Goal: Task Accomplishment & Management: Use online tool/utility

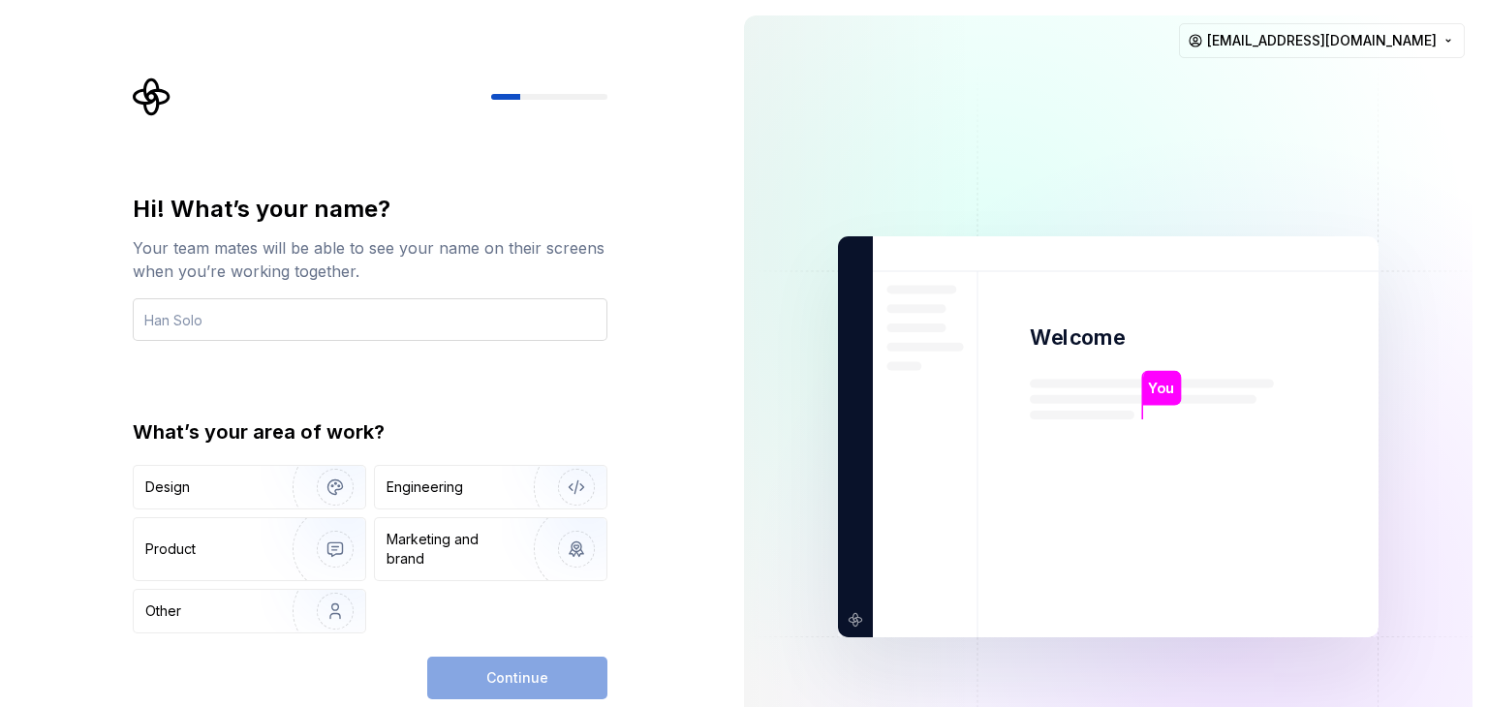
click at [321, 327] on input "text" at bounding box center [370, 319] width 475 height 43
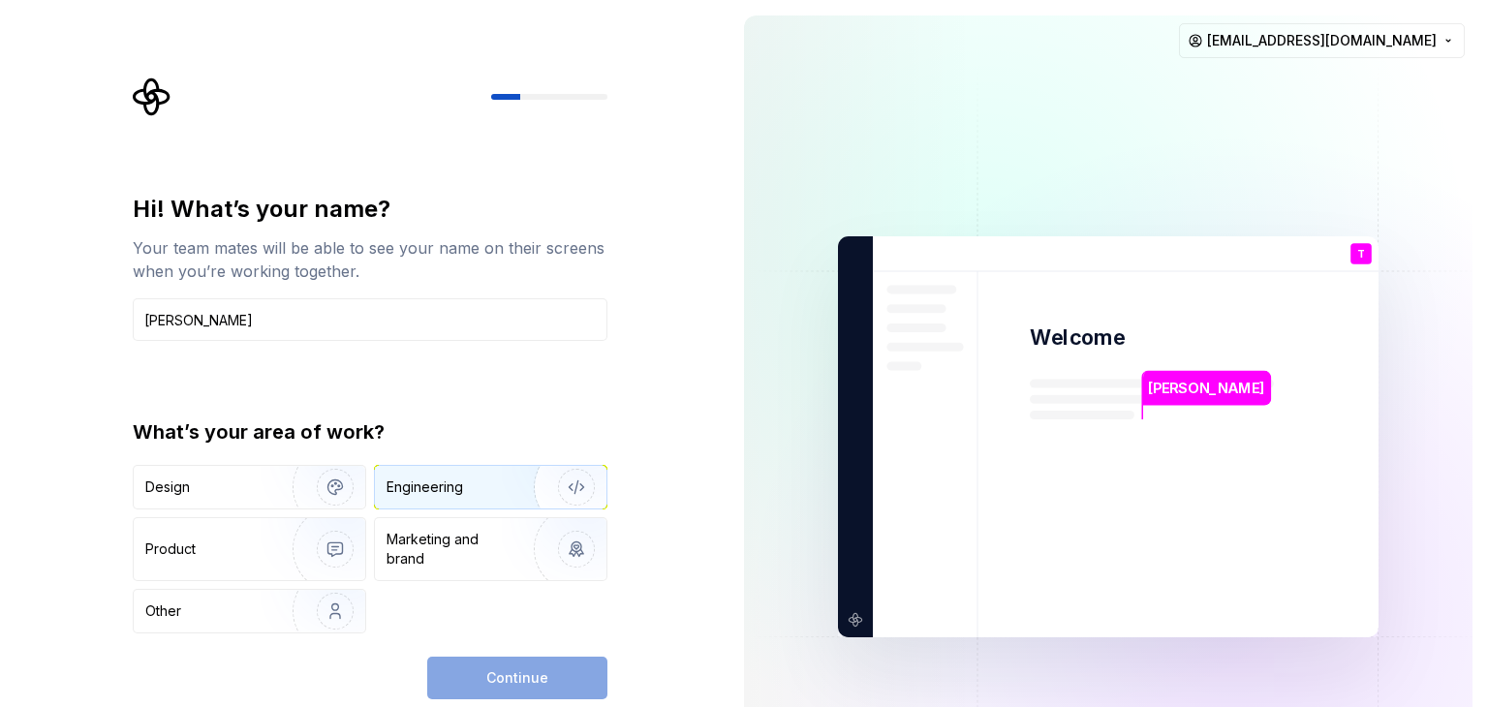
type input "[PERSON_NAME]"
click at [410, 493] on div "Engineering" at bounding box center [424, 487] width 77 height 19
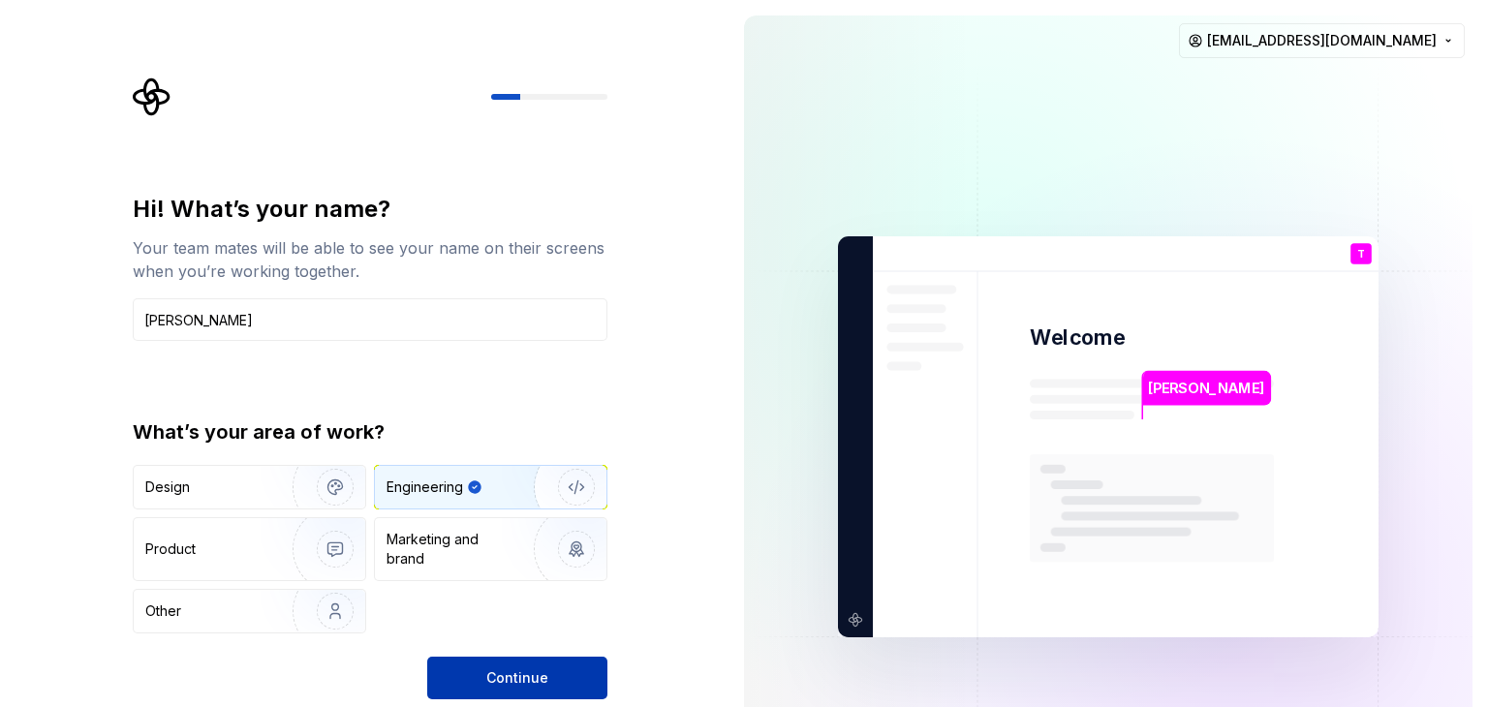
click at [532, 680] on span "Continue" at bounding box center [517, 677] width 62 height 19
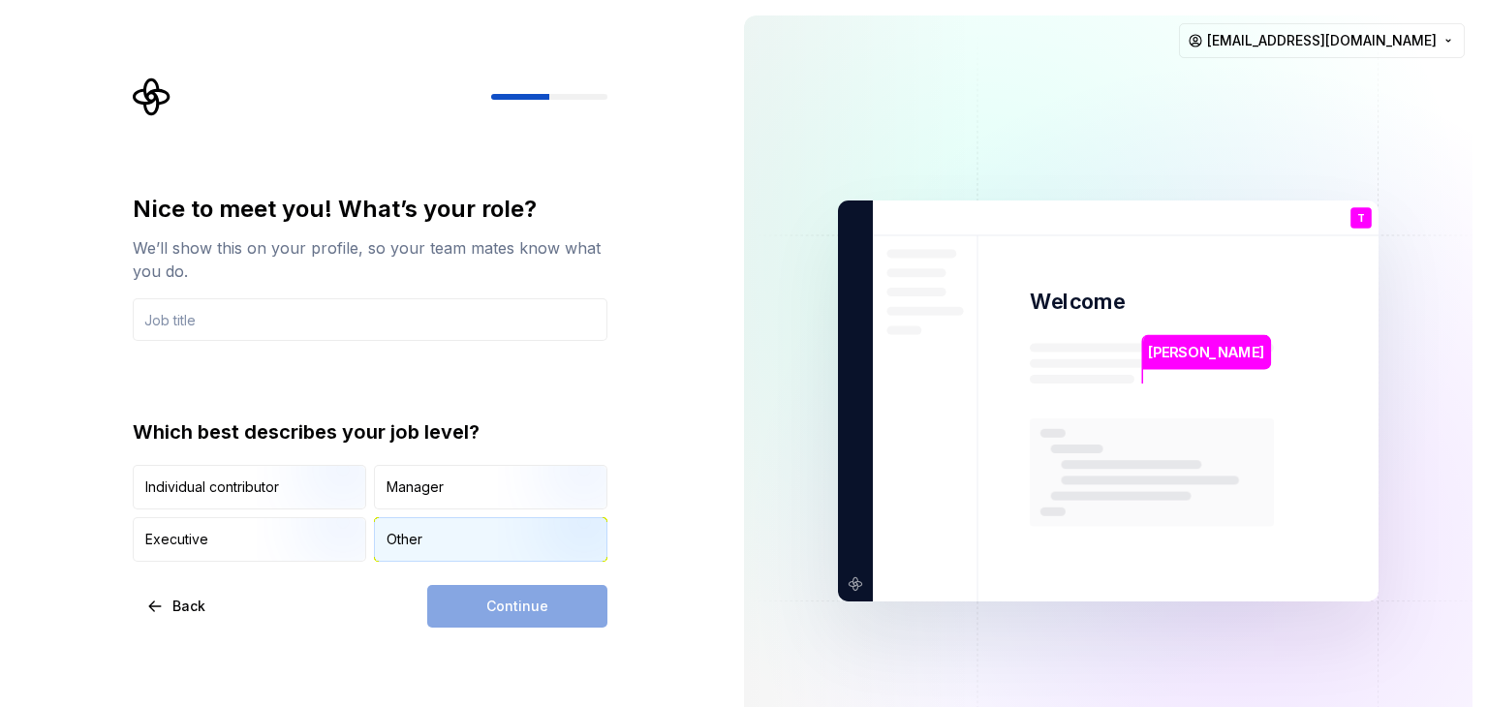
click at [402, 532] on div "Other" at bounding box center [404, 539] width 36 height 19
click at [501, 601] on div "Continue" at bounding box center [517, 606] width 180 height 43
click at [531, 601] on div "Continue" at bounding box center [517, 606] width 180 height 43
click at [469, 545] on div "Other" at bounding box center [490, 539] width 231 height 43
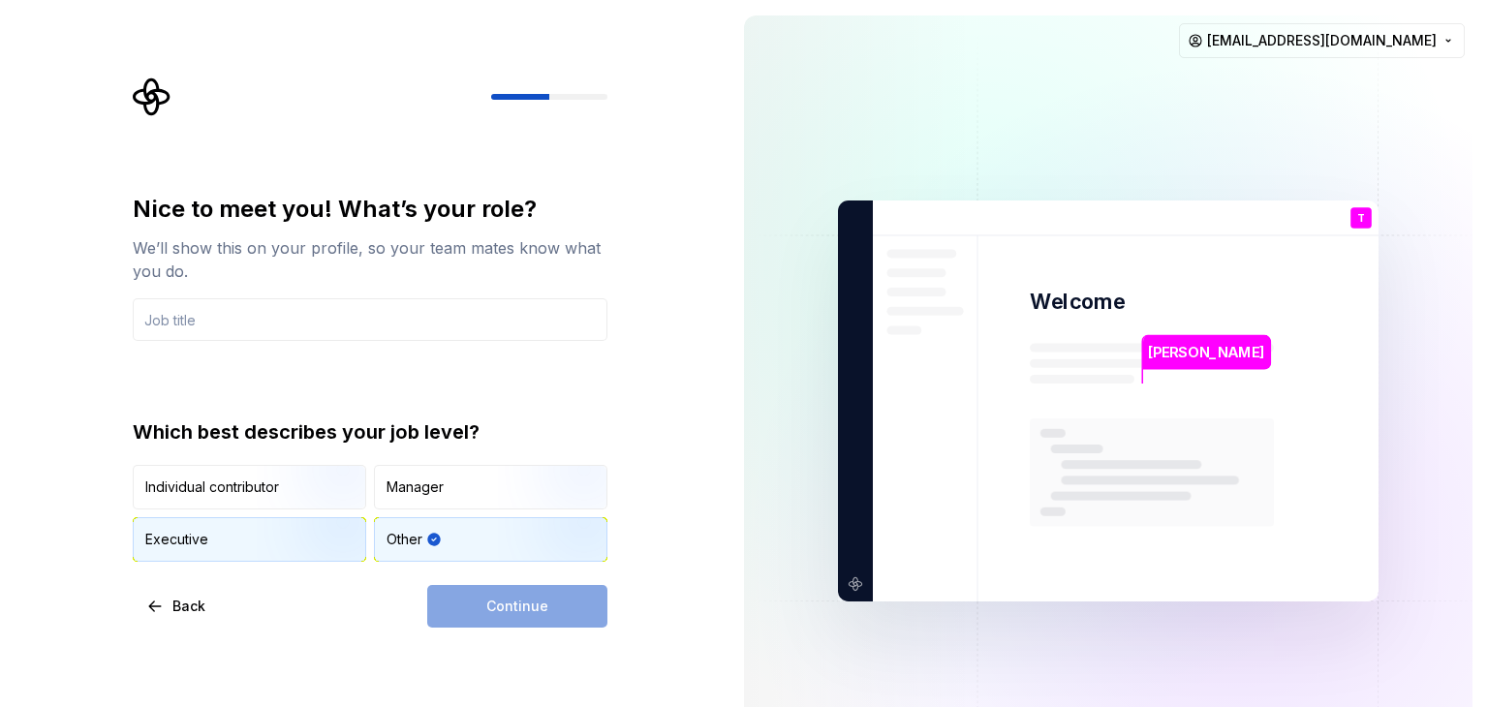
click at [324, 533] on img "button" at bounding box center [319, 564] width 124 height 130
click at [521, 613] on div "Continue" at bounding box center [517, 606] width 180 height 43
click at [473, 541] on div "Other" at bounding box center [490, 539] width 231 height 43
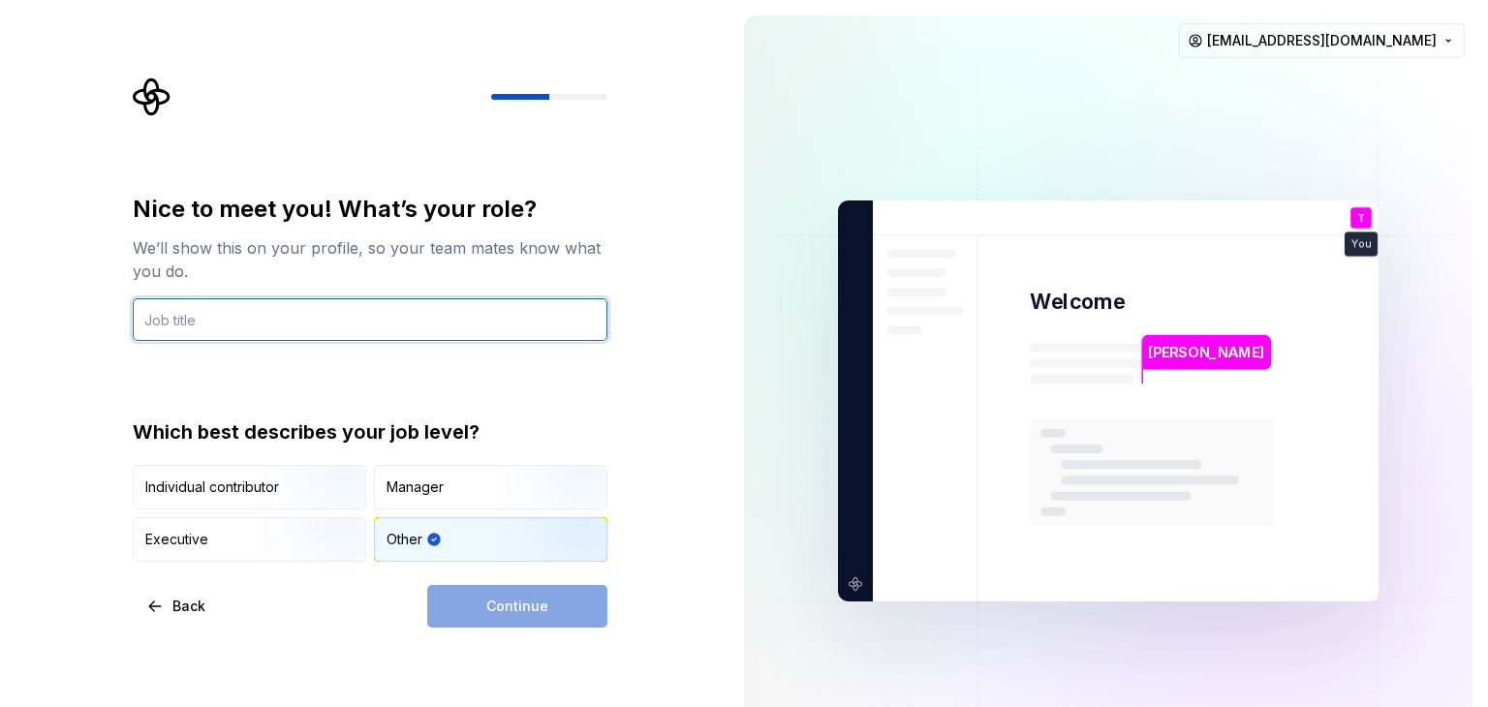
click at [309, 326] on input "text" at bounding box center [370, 319] width 475 height 43
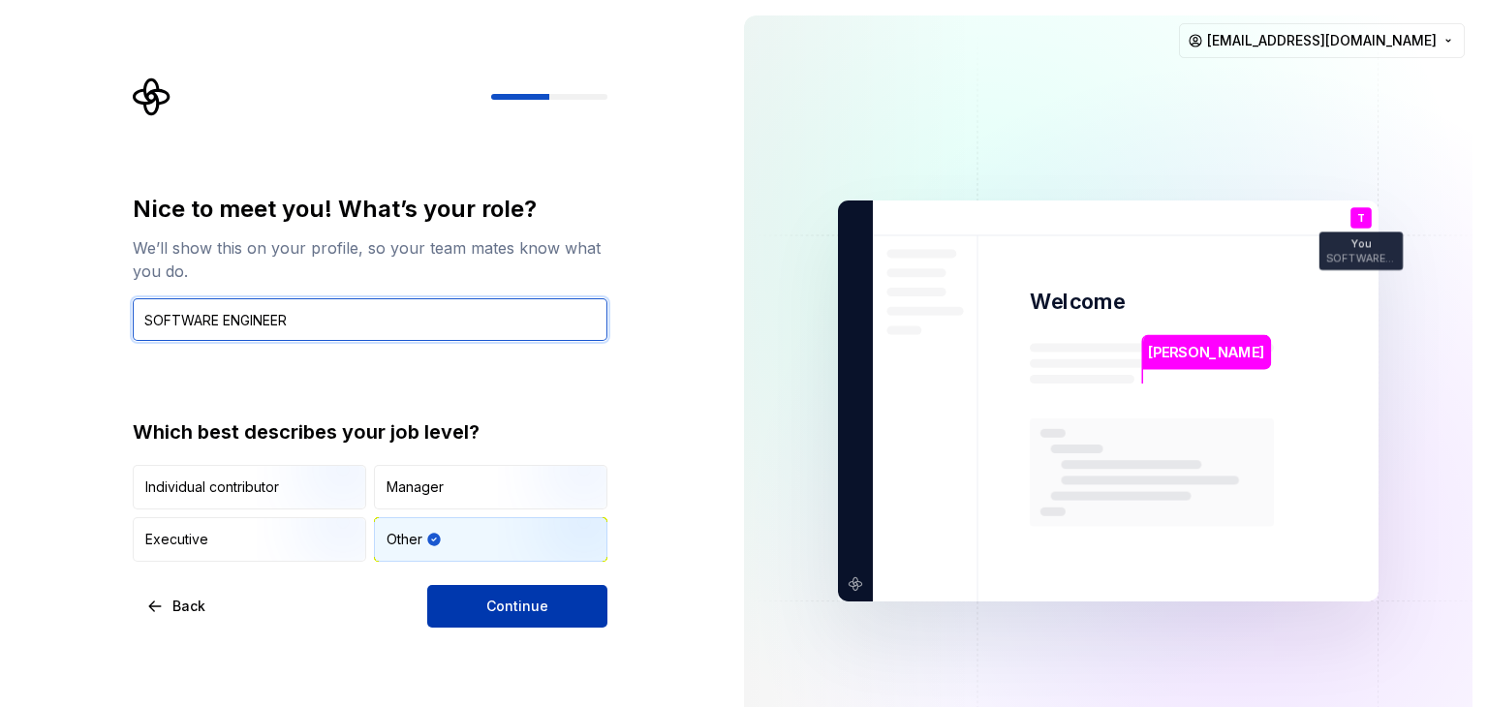
type input "SOFTWARE ENGINEER"
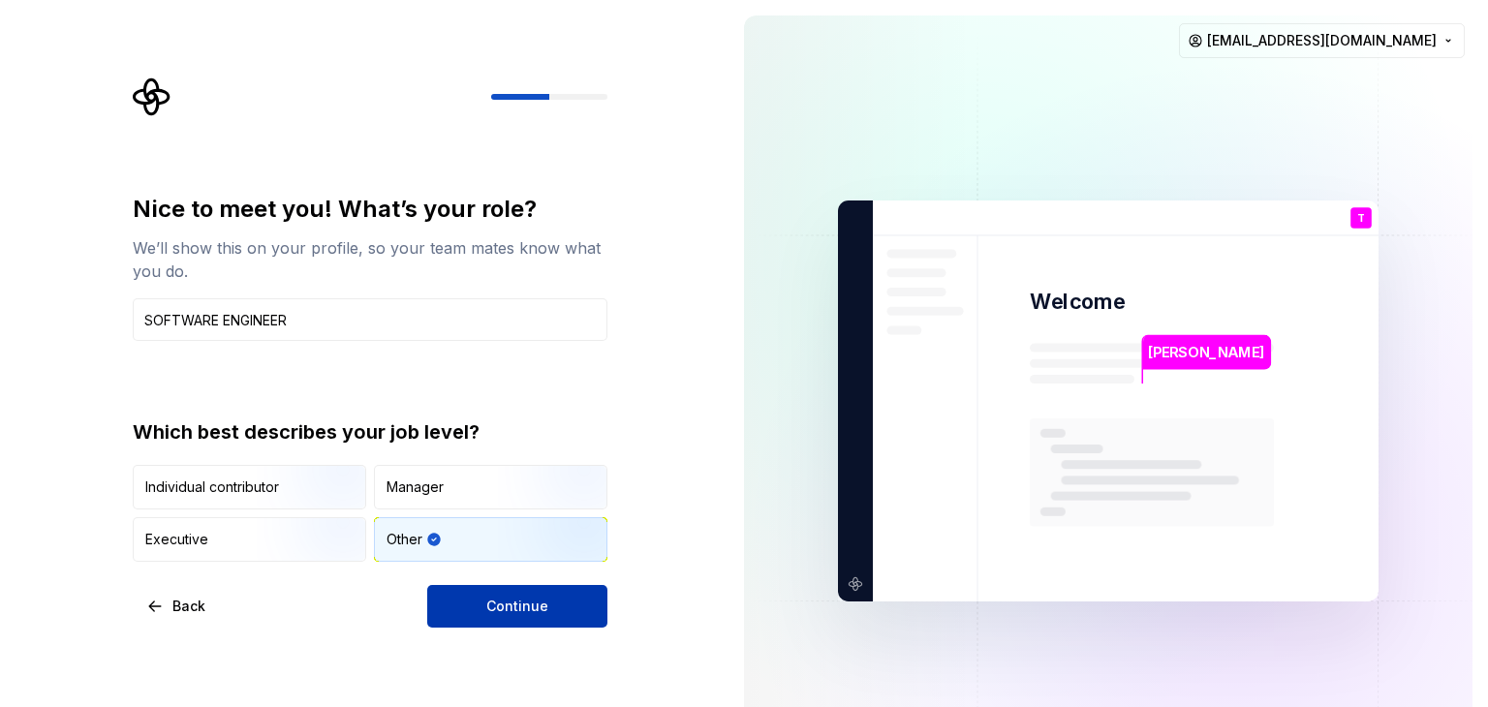
click at [551, 614] on button "Continue" at bounding box center [517, 606] width 180 height 43
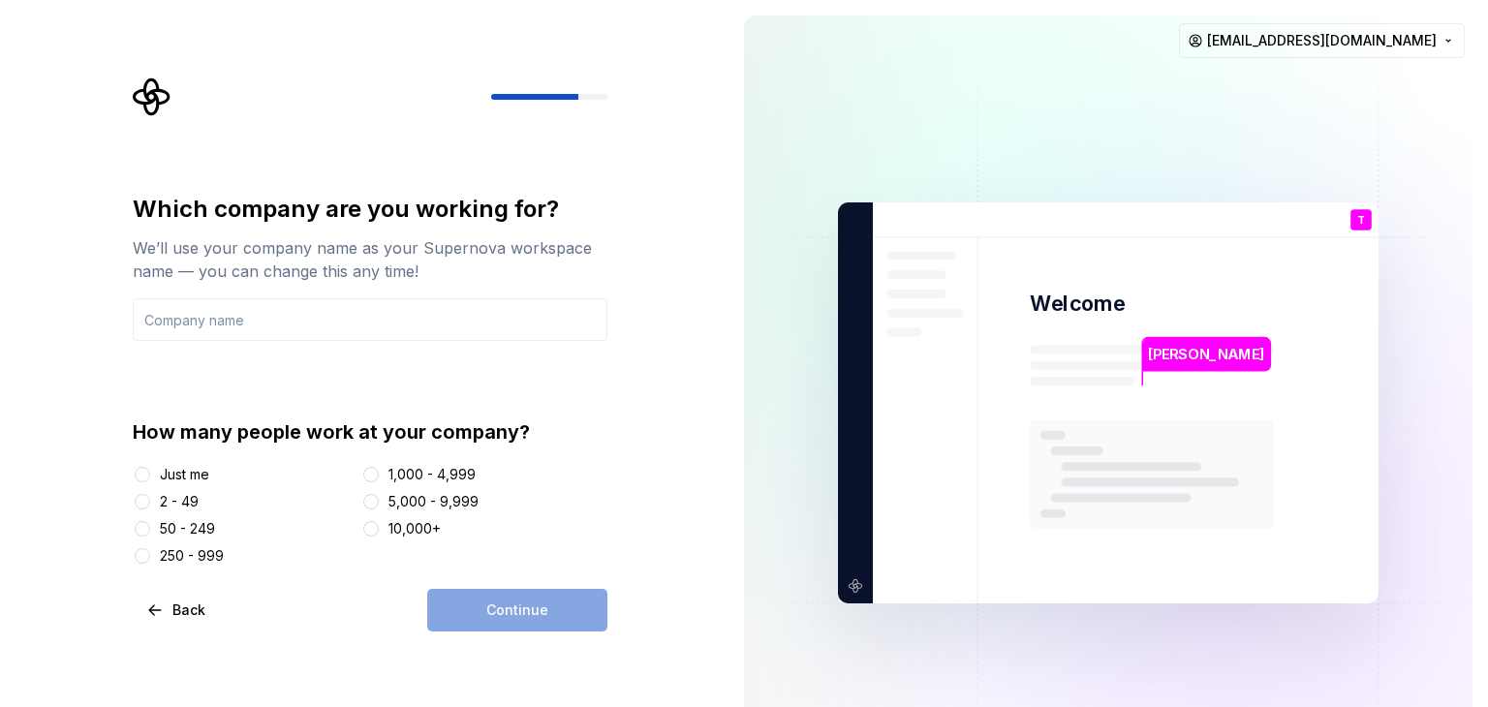
click at [198, 469] on div "Just me" at bounding box center [184, 474] width 49 height 19
click at [150, 469] on button "Just me" at bounding box center [142, 474] width 15 height 15
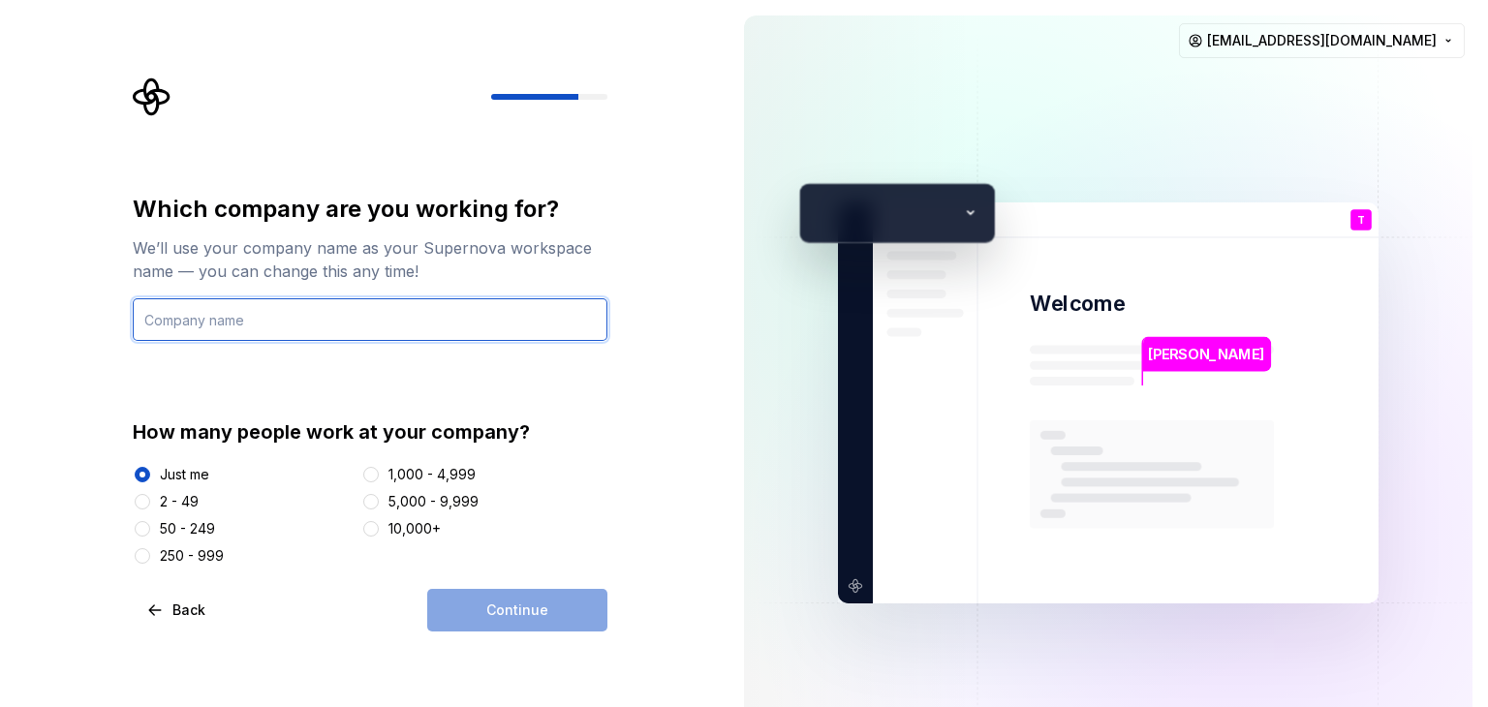
click at [381, 318] on input "text" at bounding box center [370, 319] width 475 height 43
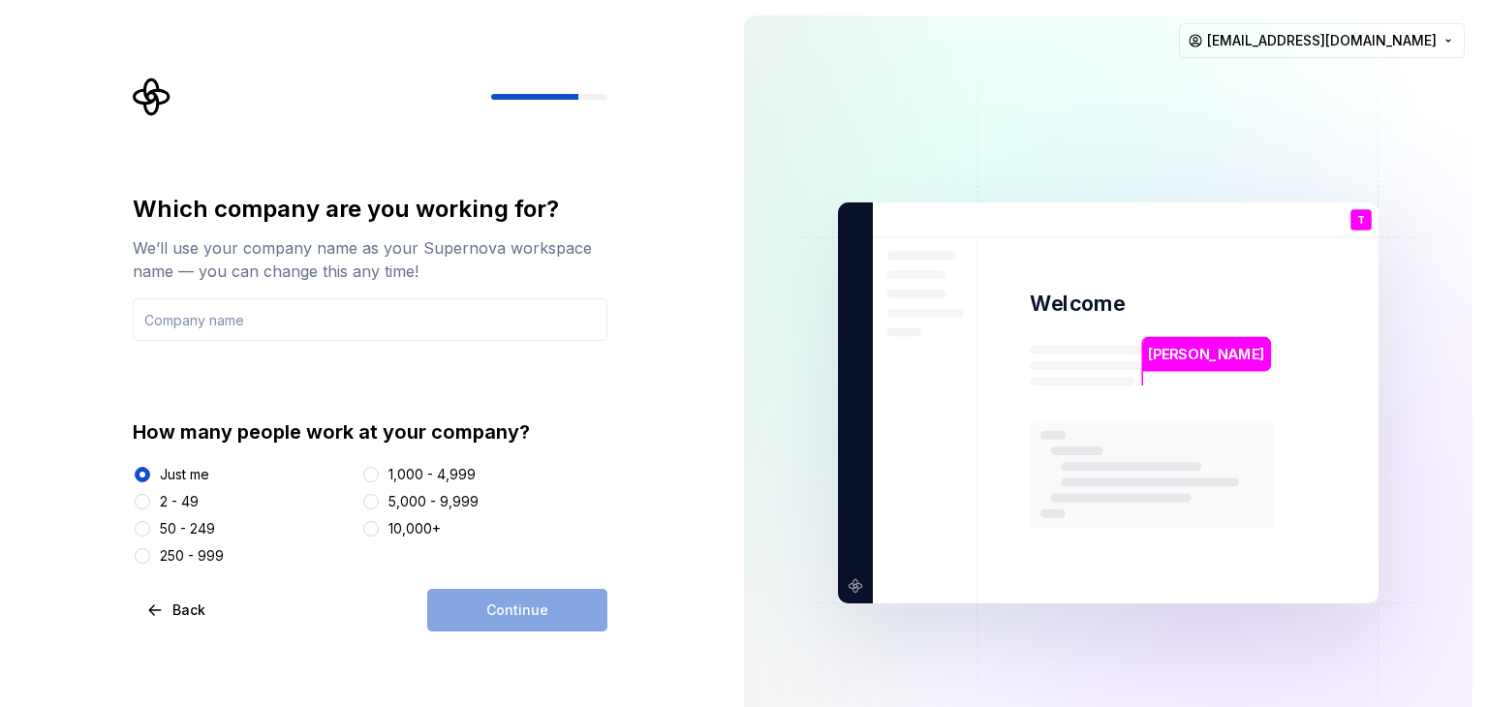
click at [205, 555] on div "250 - 999" at bounding box center [192, 555] width 64 height 19
click at [150, 555] on button "250 - 999" at bounding box center [142, 555] width 15 height 15
click at [387, 530] on div "10,000+" at bounding box center [484, 528] width 247 height 19
click at [370, 529] on button "10,000+" at bounding box center [370, 528] width 15 height 15
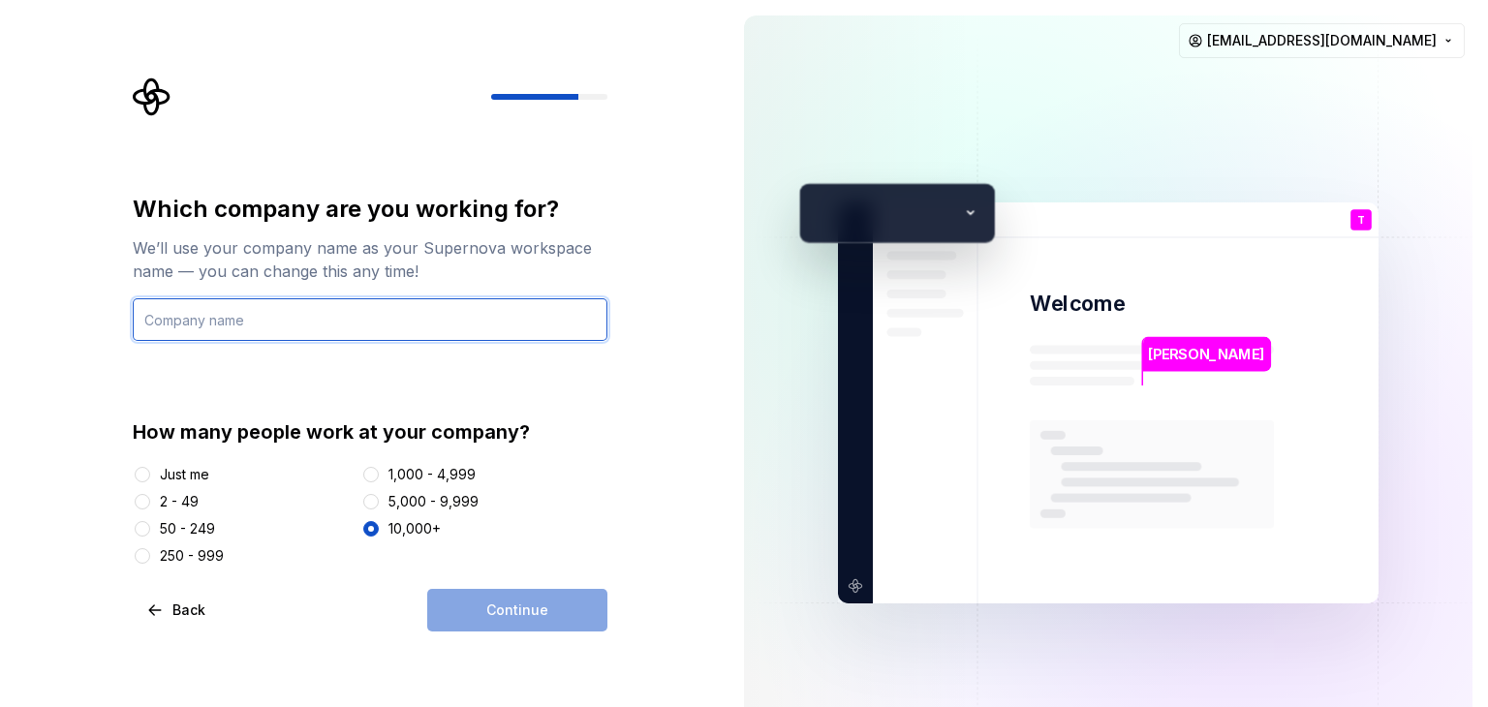
click at [342, 324] on input "text" at bounding box center [370, 319] width 475 height 43
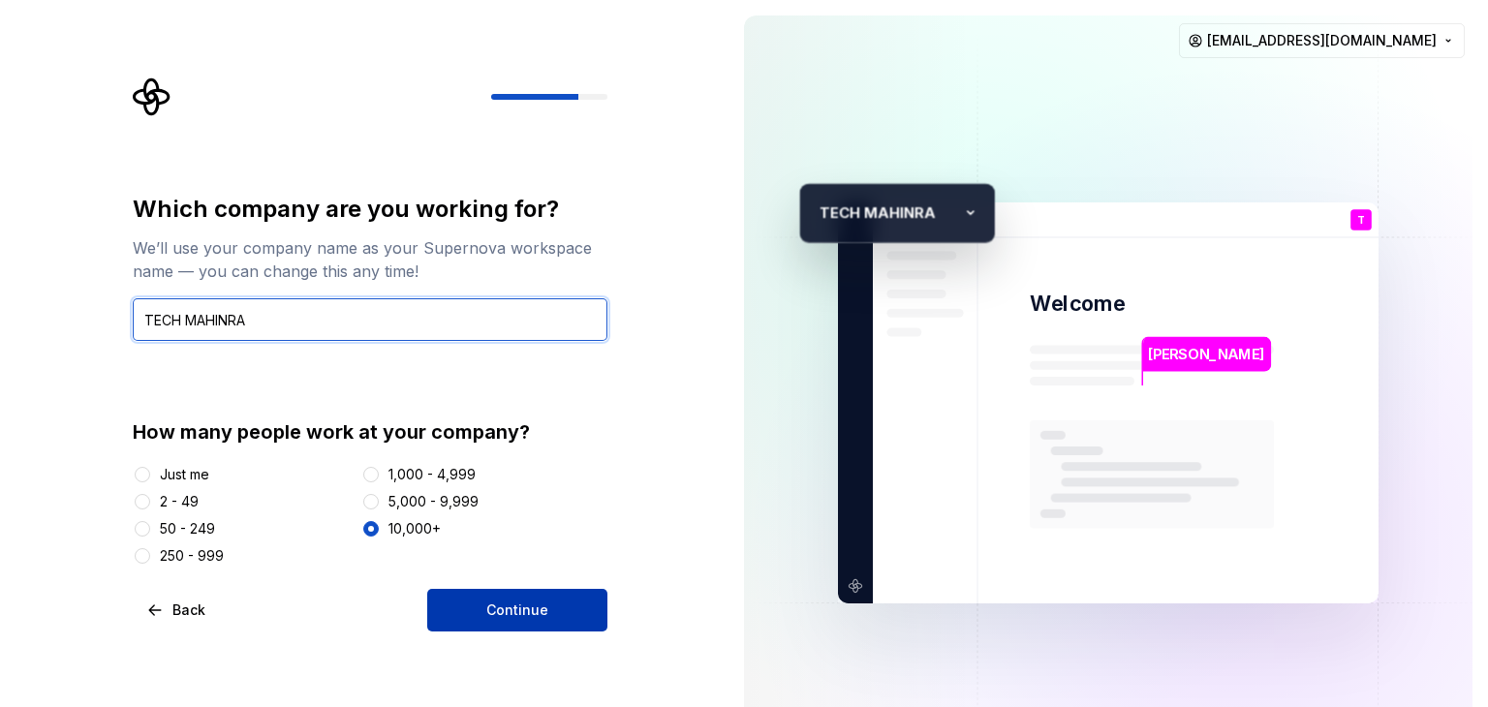
type input "TECH MAHINRA"
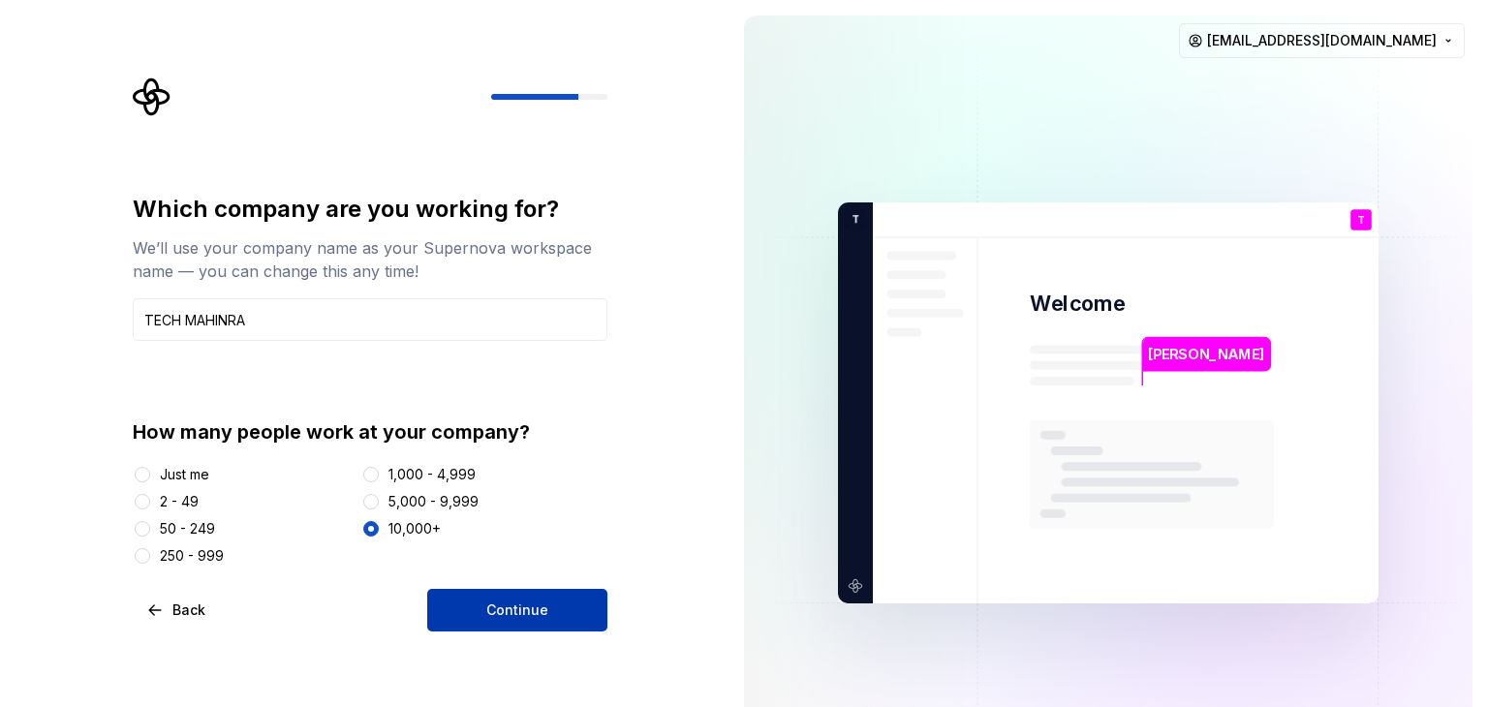
click at [582, 622] on button "Continue" at bounding box center [517, 610] width 180 height 43
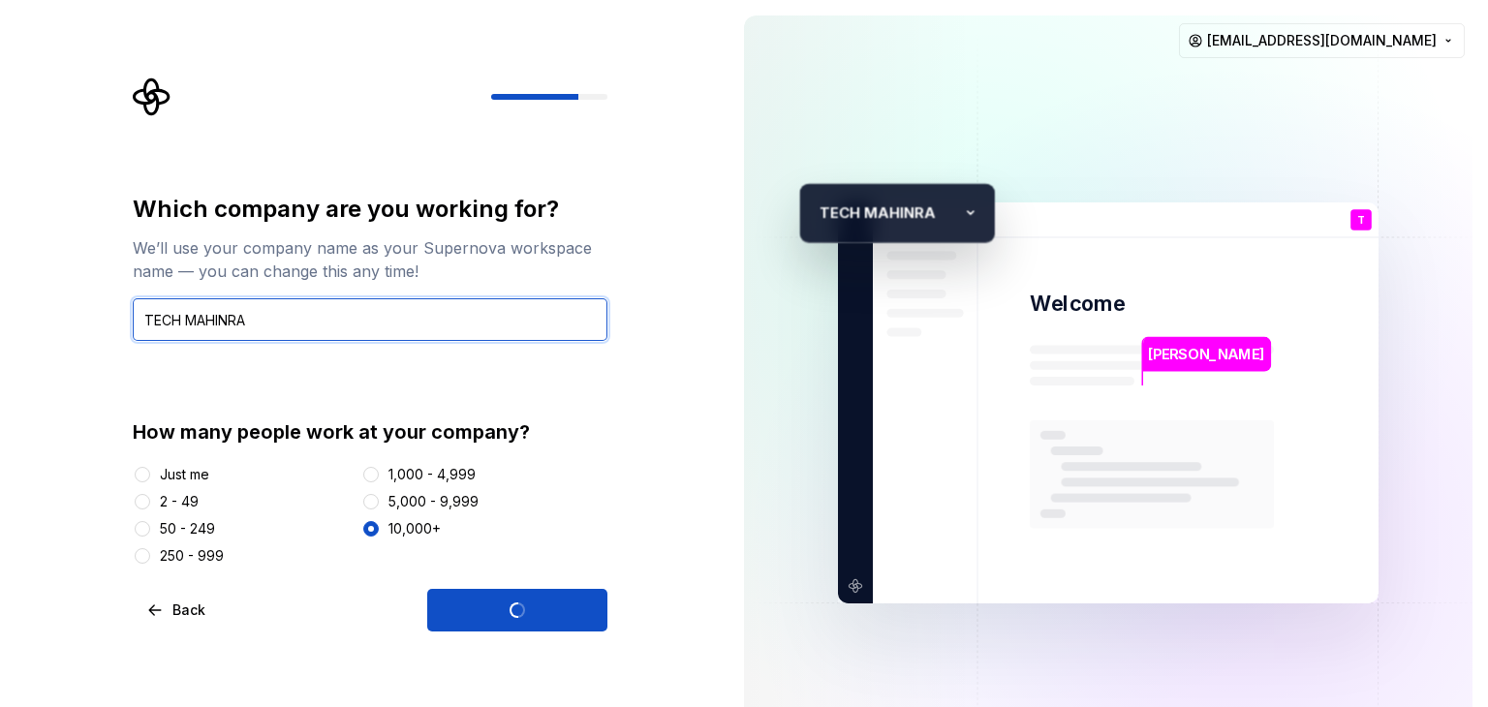
click at [225, 319] on input "TECH MAHINRA" at bounding box center [370, 319] width 475 height 43
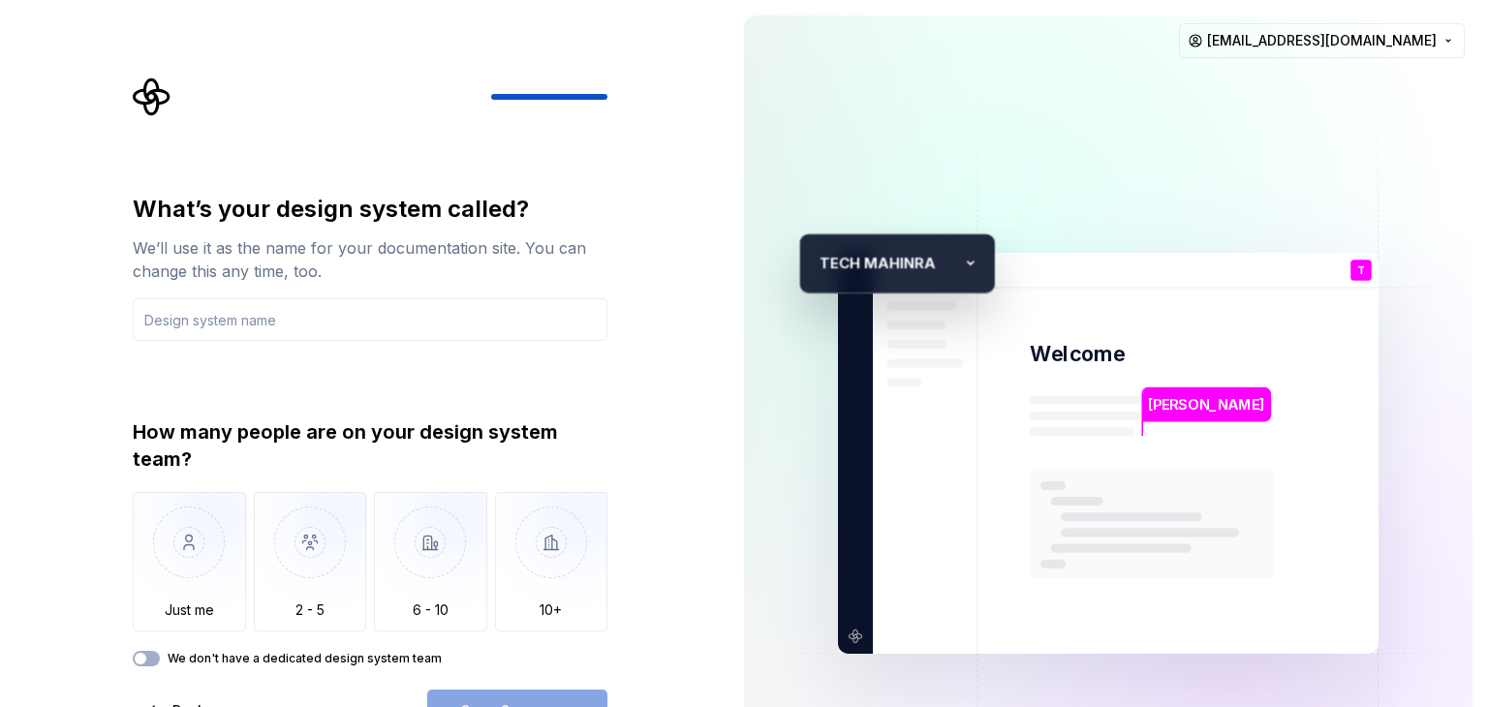
click at [158, 663] on div "We don't have a dedicated design system team" at bounding box center [370, 658] width 475 height 15
click at [150, 659] on button "We don't have a dedicated design system team" at bounding box center [146, 658] width 27 height 15
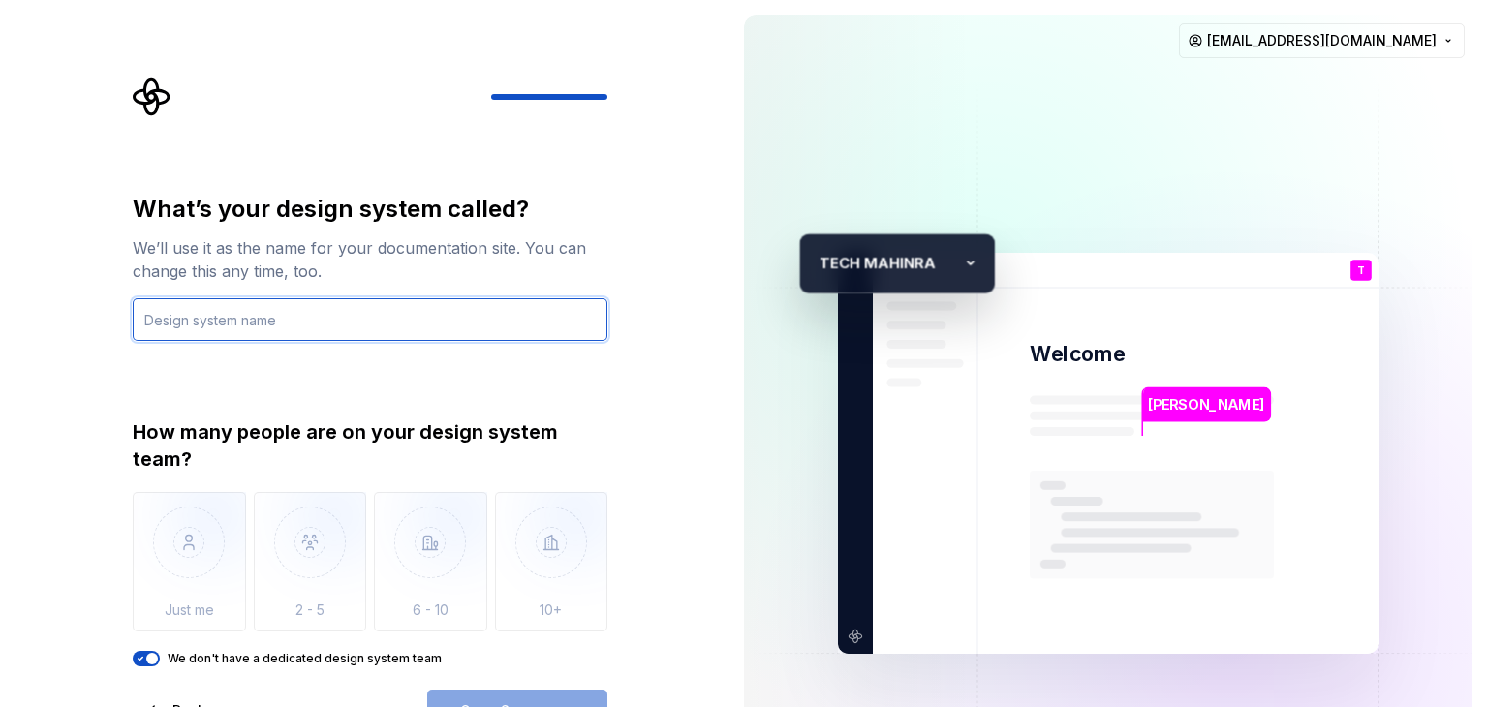
click at [399, 316] on input "text" at bounding box center [370, 319] width 475 height 43
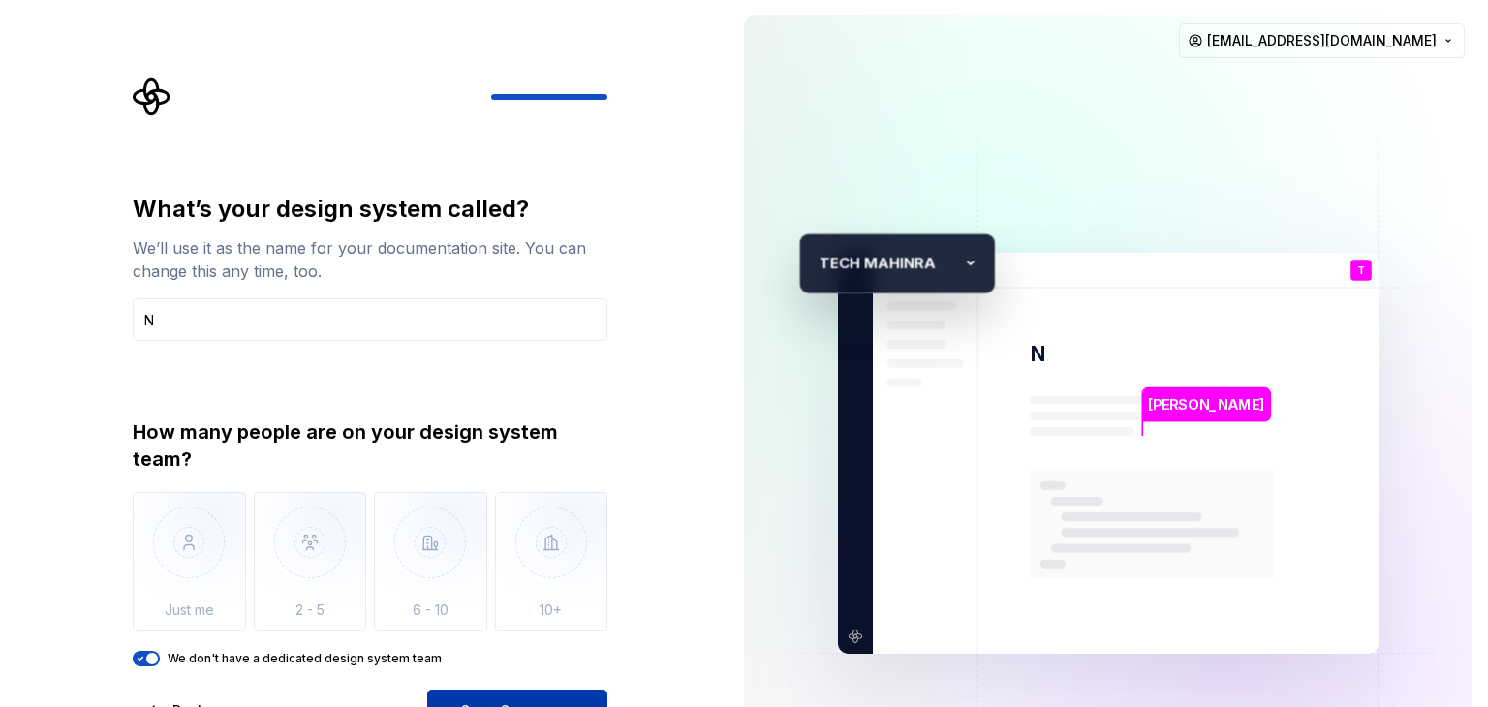
click at [539, 696] on button "Open Supernova" at bounding box center [517, 711] width 180 height 43
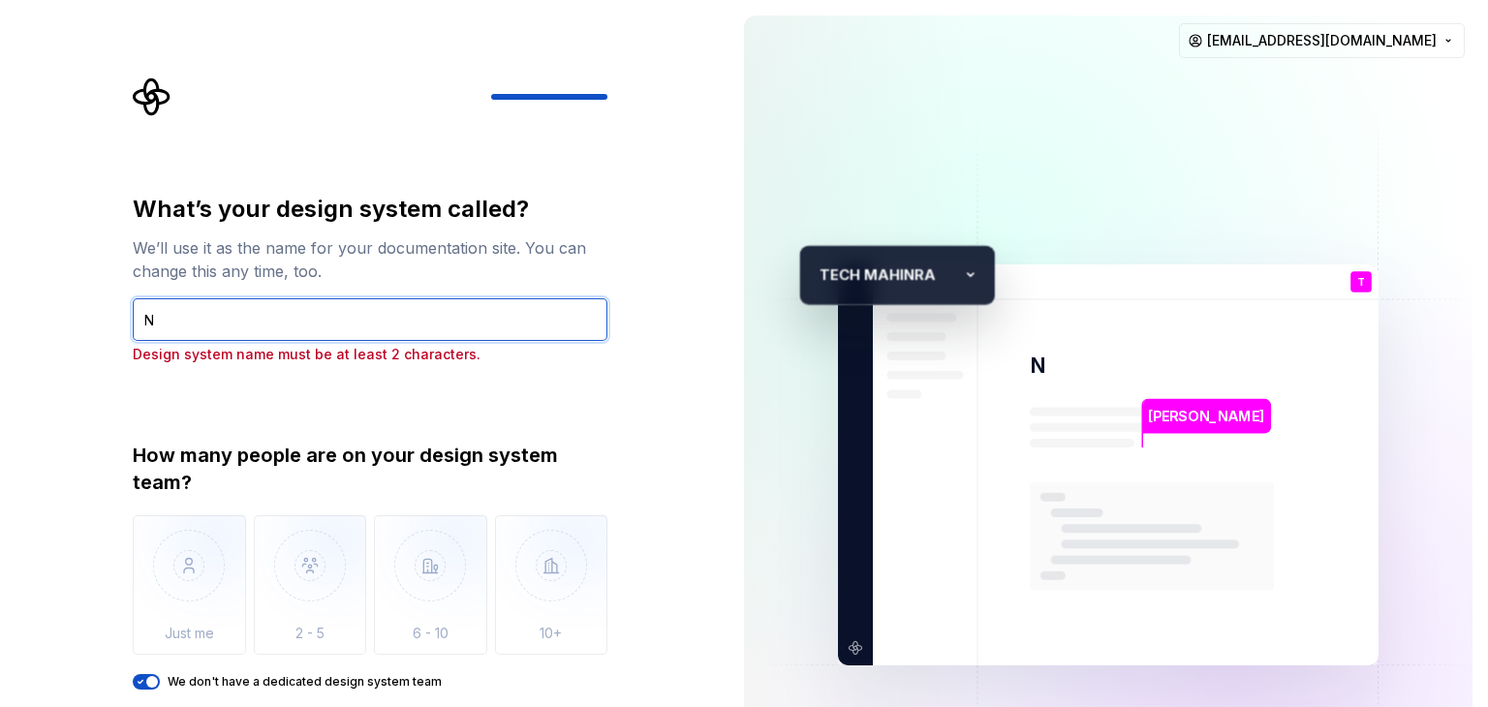
click at [382, 311] on input "N" at bounding box center [370, 319] width 475 height 43
type input "NNN"
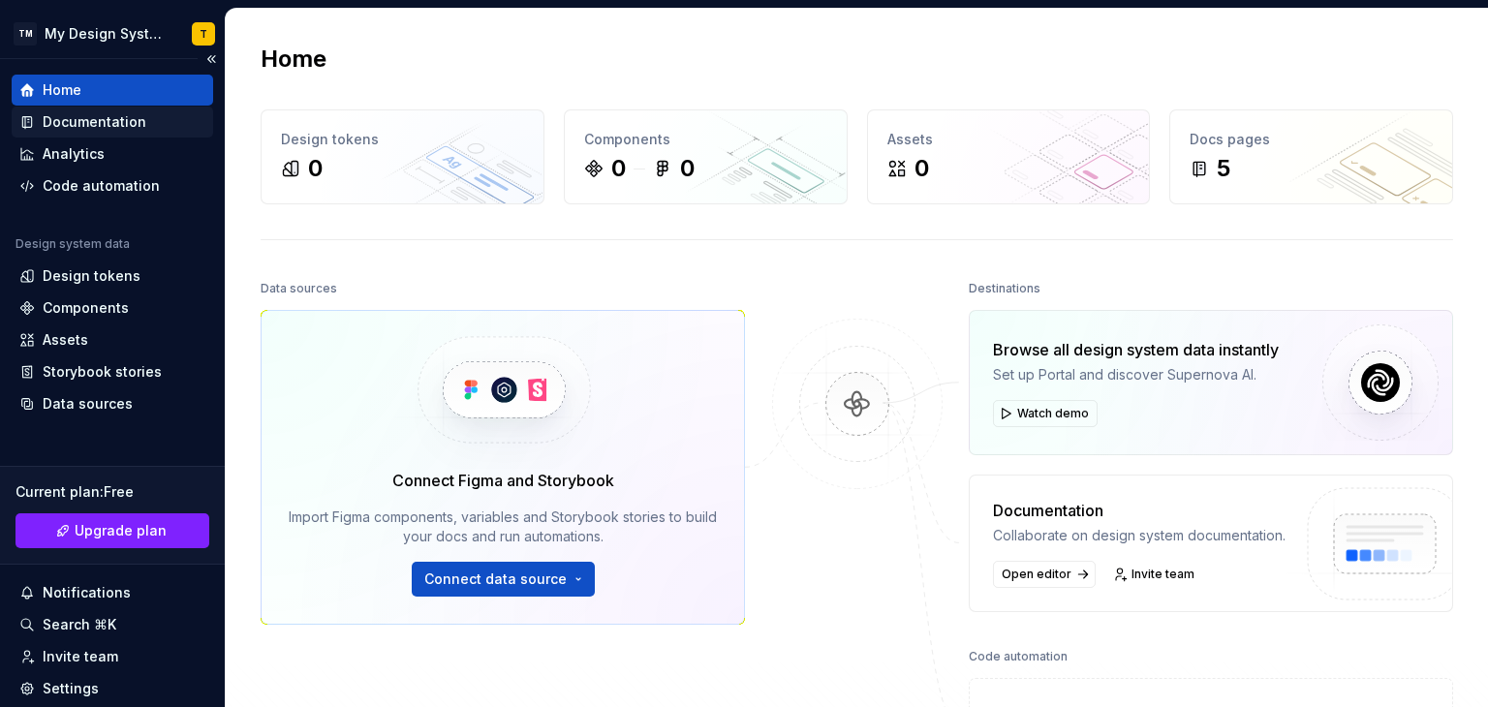
click at [116, 118] on div "Documentation" at bounding box center [95, 121] width 104 height 19
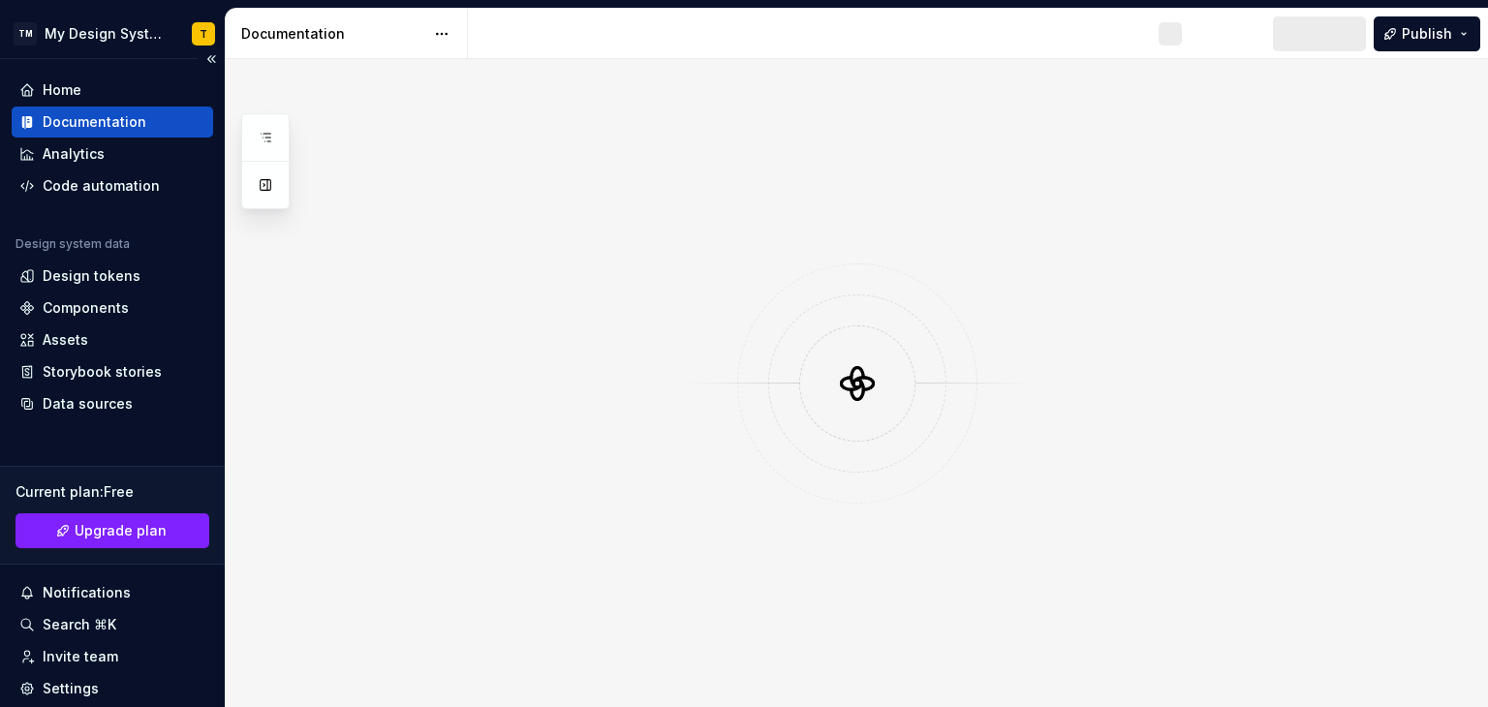
click at [116, 118] on div "Documentation" at bounding box center [95, 121] width 104 height 19
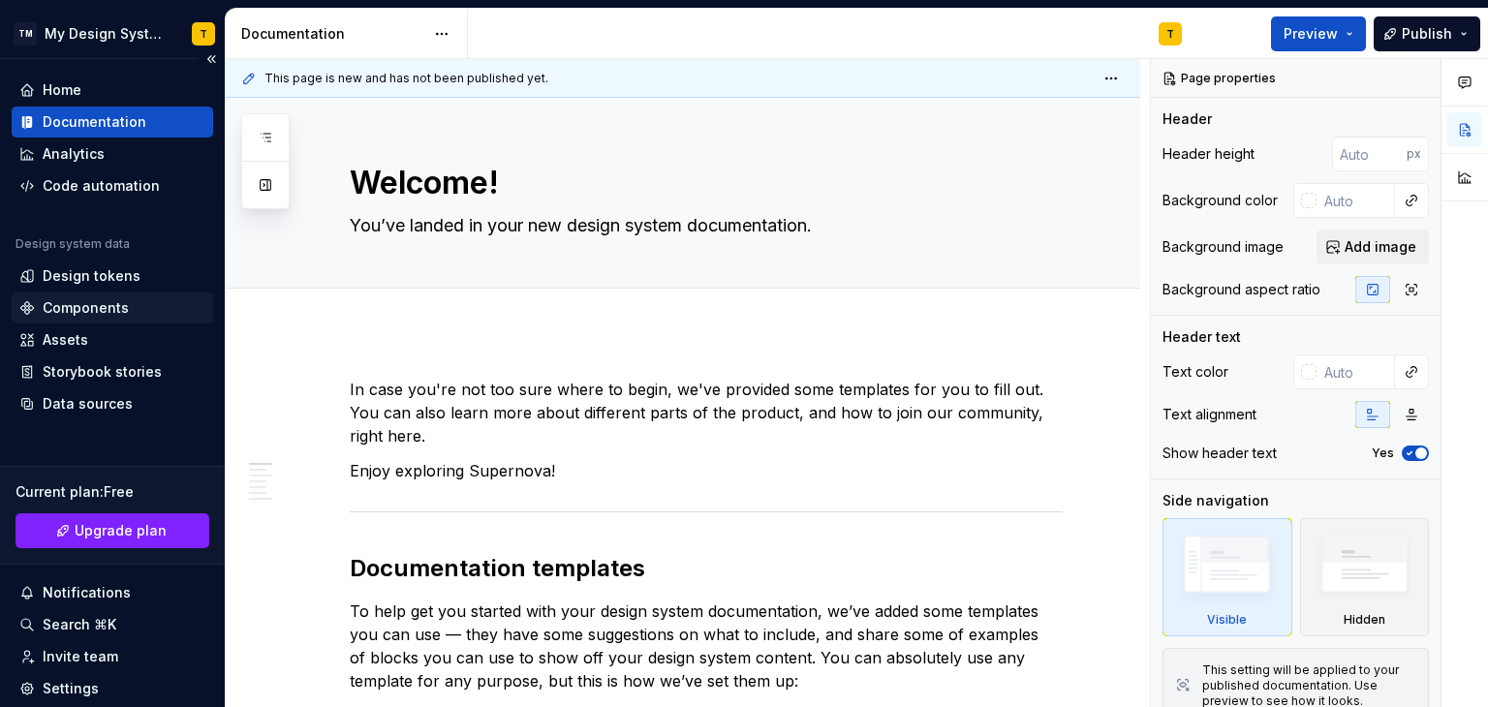
click at [111, 311] on div "Components" at bounding box center [86, 307] width 86 height 19
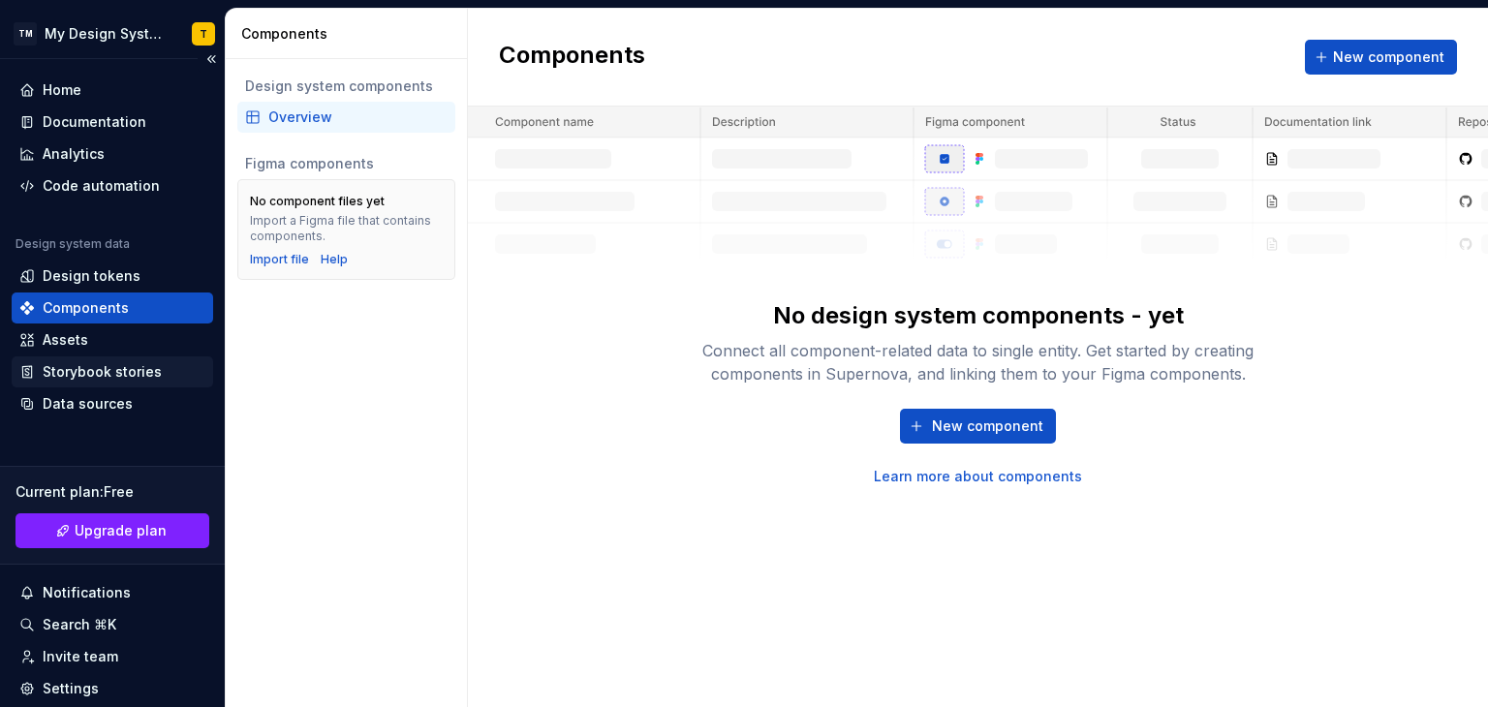
click at [62, 383] on div "Storybook stories" at bounding box center [112, 371] width 201 height 31
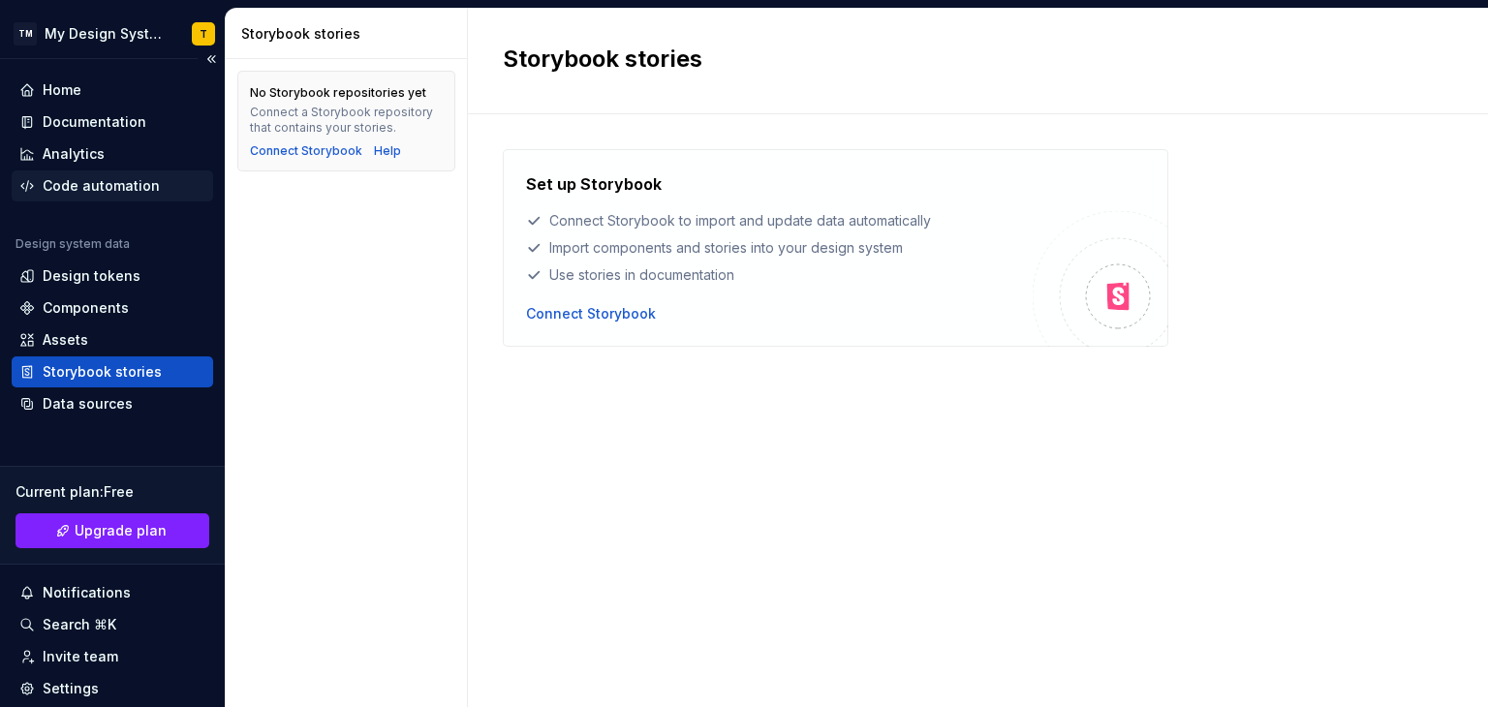
click at [71, 199] on div "Code automation" at bounding box center [112, 185] width 201 height 31
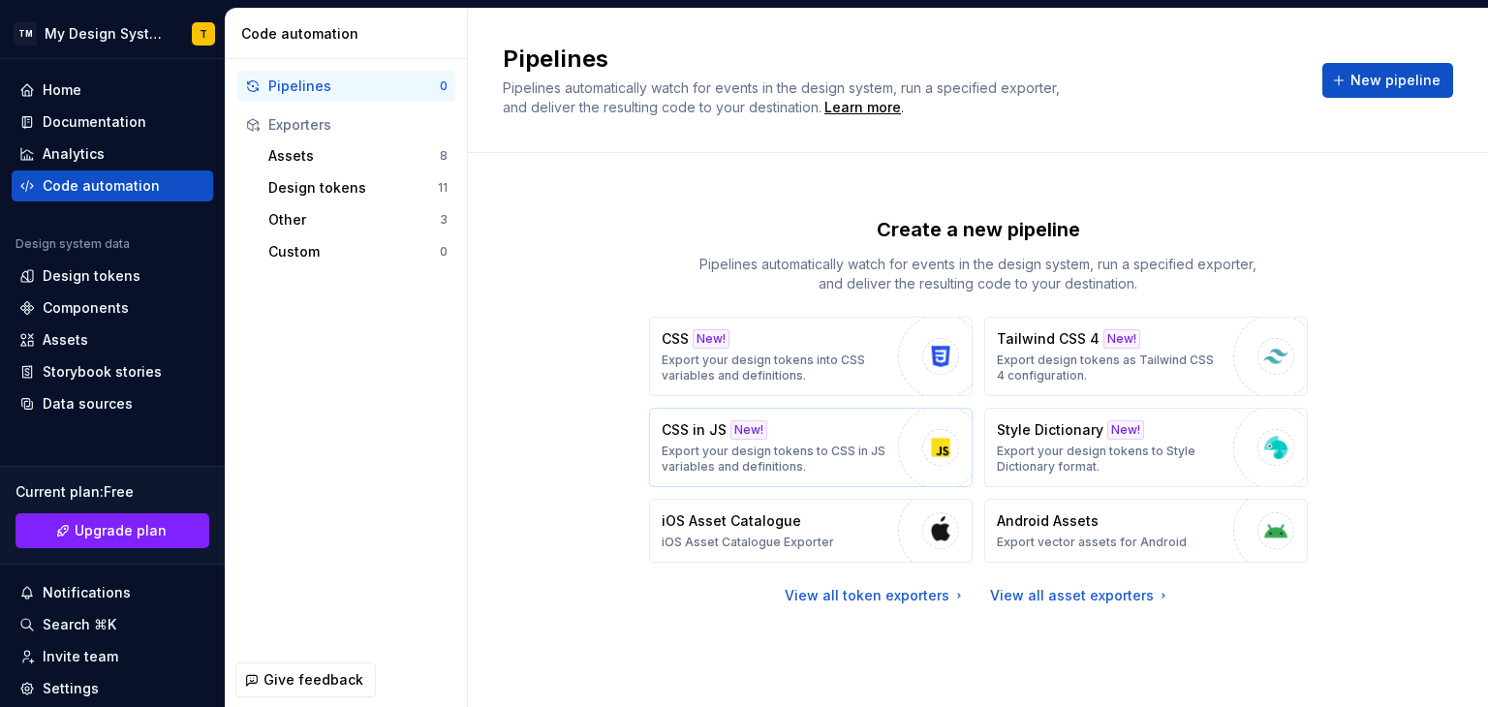
click at [833, 451] on p "Export your design tokens to CSS in JS variables and definitions." at bounding box center [775, 459] width 227 height 31
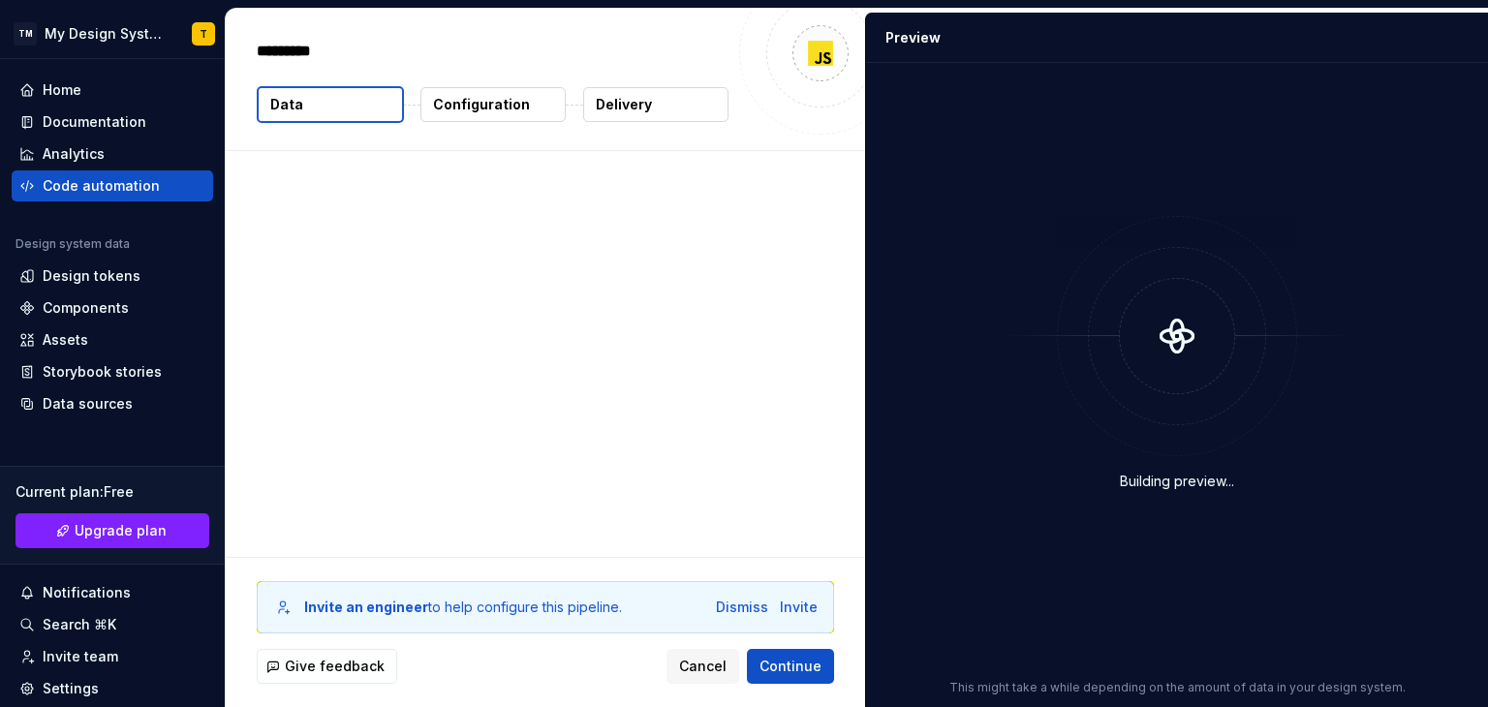
type textarea "*"
